Goal: Task Accomplishment & Management: Manage account settings

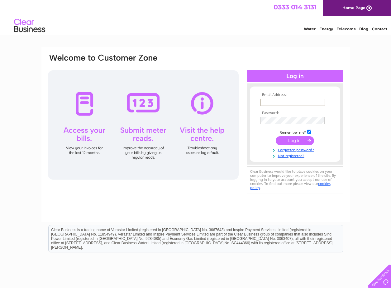
type input "philferrar@me.com"
click at [296, 140] on input "submit" at bounding box center [295, 139] width 38 height 9
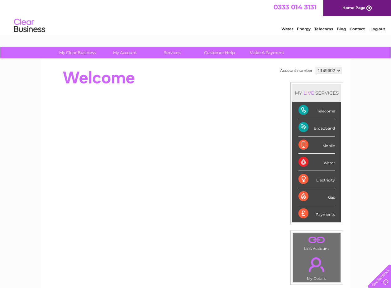
click at [319, 128] on div "Broadband" at bounding box center [317, 127] width 36 height 17
click at [305, 128] on div "Broadband" at bounding box center [317, 127] width 36 height 17
click at [321, 128] on div "Broadband" at bounding box center [317, 127] width 36 height 17
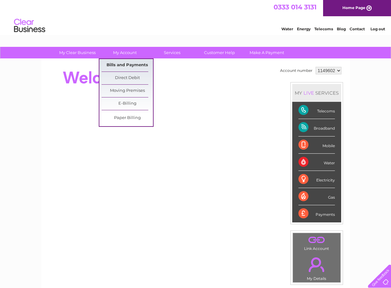
click at [117, 64] on link "Bills and Payments" at bounding box center [127, 65] width 51 height 12
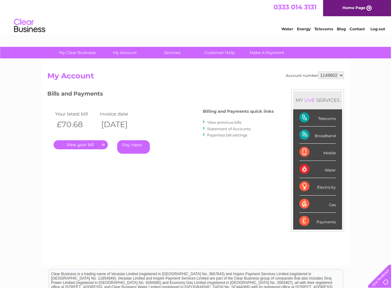
click at [93, 144] on link "." at bounding box center [81, 144] width 54 height 9
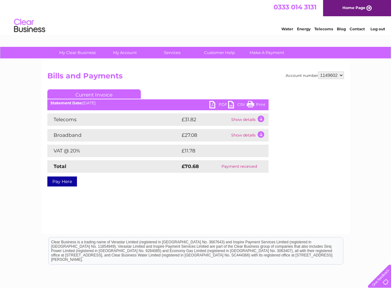
click at [261, 119] on td "Show details" at bounding box center [249, 119] width 39 height 12
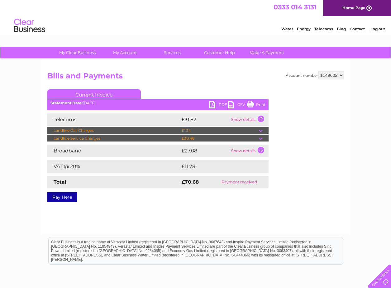
click at [261, 119] on td "Show details" at bounding box center [249, 119] width 39 height 12
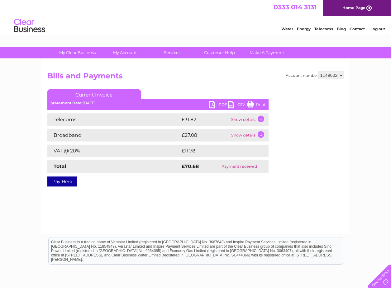
click at [262, 118] on td "Show details" at bounding box center [249, 119] width 39 height 12
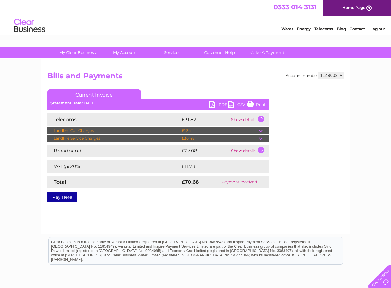
click at [261, 149] on td "Show details" at bounding box center [249, 150] width 39 height 12
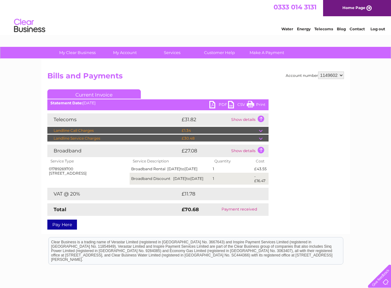
click at [260, 106] on link "Print" at bounding box center [256, 105] width 19 height 9
click at [219, 74] on h2 "Bills and Payments" at bounding box center [195, 77] width 297 height 12
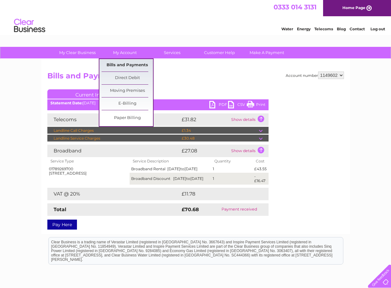
click at [124, 64] on link "Bills and Payments" at bounding box center [127, 65] width 51 height 12
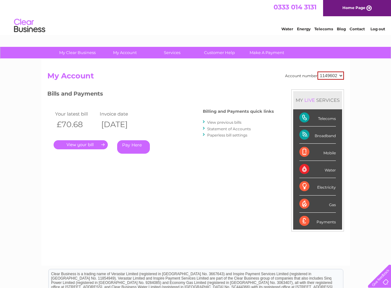
click at [219, 122] on link "View previous bills" at bounding box center [224, 122] width 34 height 5
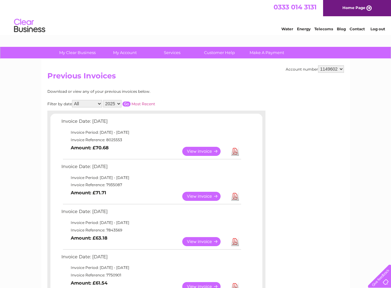
click at [211, 193] on link "View" at bounding box center [205, 195] width 46 height 9
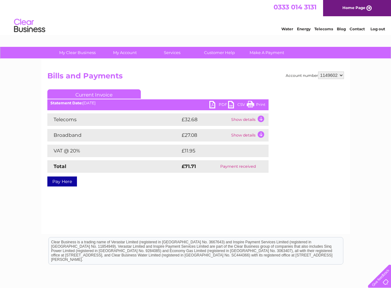
click at [261, 119] on td "Show details" at bounding box center [249, 119] width 39 height 12
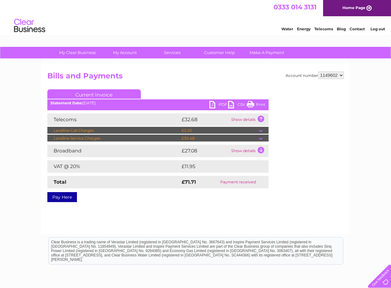
click at [261, 149] on td "Show details" at bounding box center [249, 150] width 39 height 12
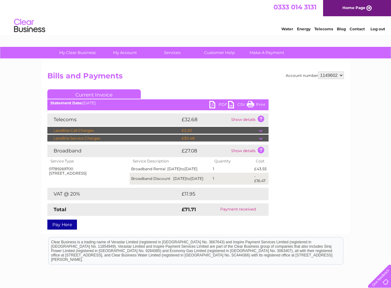
click at [254, 102] on link "Print" at bounding box center [256, 105] width 19 height 9
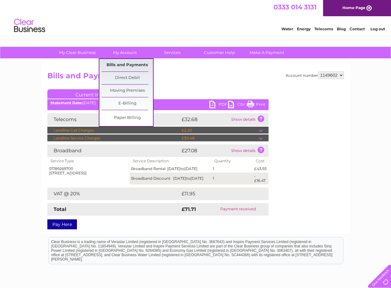
click at [125, 63] on link "Bills and Payments" at bounding box center [127, 65] width 51 height 12
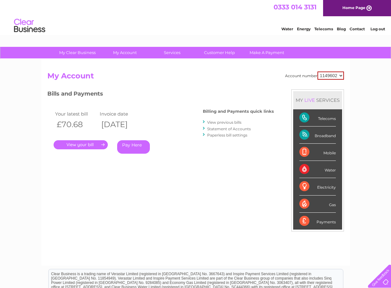
click at [227, 121] on link "View previous bills" at bounding box center [224, 122] width 34 height 5
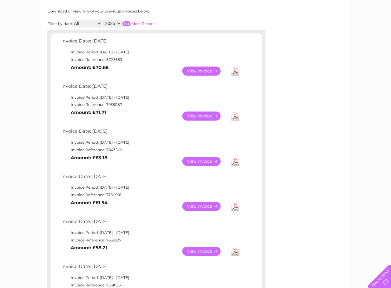
scroll to position [82, 0]
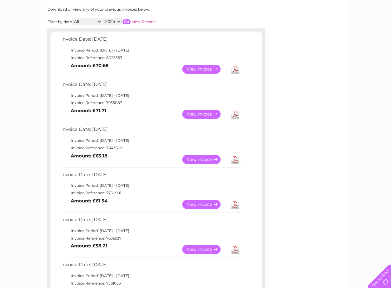
click at [207, 155] on link "View" at bounding box center [205, 159] width 46 height 9
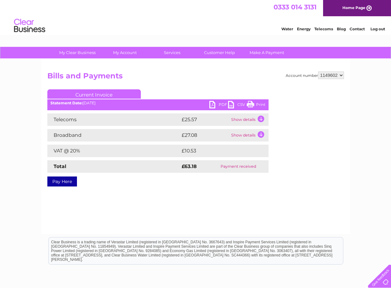
click at [263, 118] on td "Show details" at bounding box center [249, 119] width 39 height 12
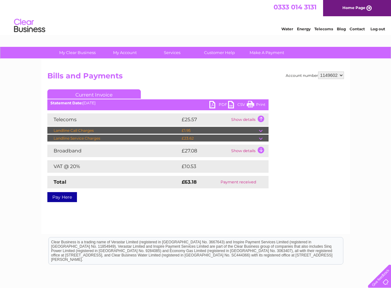
click at [261, 148] on td "Show details" at bounding box center [249, 150] width 39 height 12
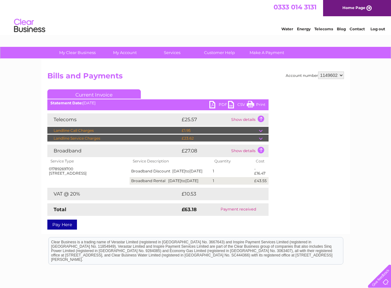
click at [261, 103] on link "Print" at bounding box center [256, 105] width 19 height 9
